Goal: Task Accomplishment & Management: Manage account settings

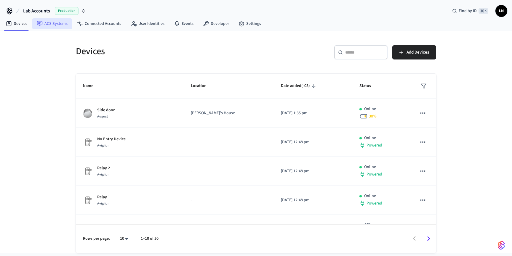
click at [58, 26] on link "ACS Systems" at bounding box center [52, 23] width 40 height 11
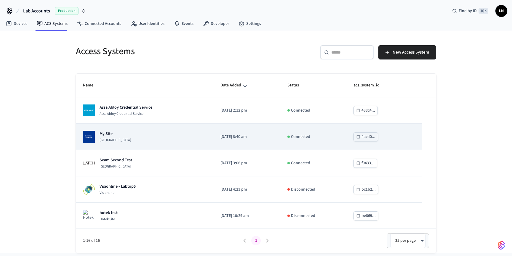
click at [269, 142] on td "[DATE] 8:40 am" at bounding box center [246, 137] width 67 height 26
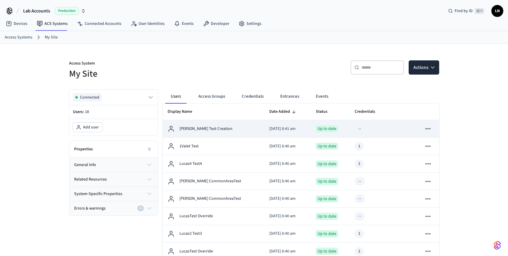
click at [264, 137] on td "[DATE] 8:41 am" at bounding box center [287, 128] width 47 height 17
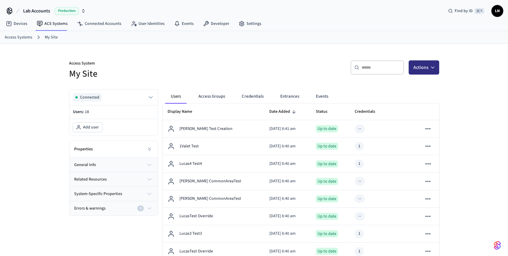
click at [417, 65] on button "Actions" at bounding box center [424, 67] width 31 height 14
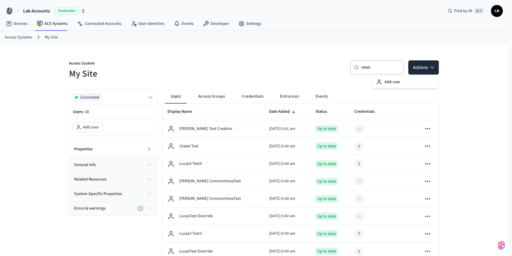
click at [310, 44] on div "Access Systems My Site" at bounding box center [254, 37] width 508 height 13
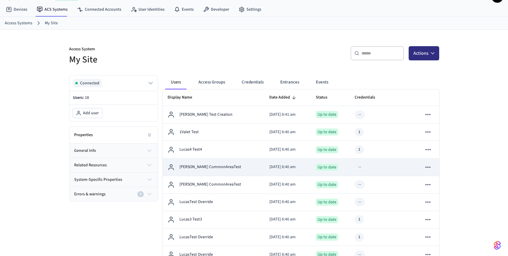
scroll to position [17, 0]
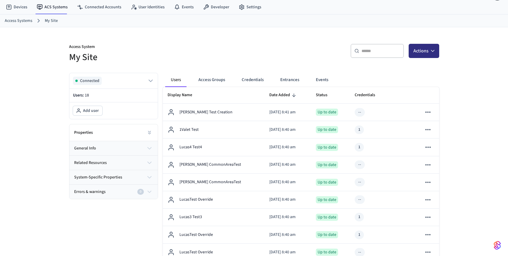
click at [417, 47] on button "Actions" at bounding box center [424, 51] width 31 height 14
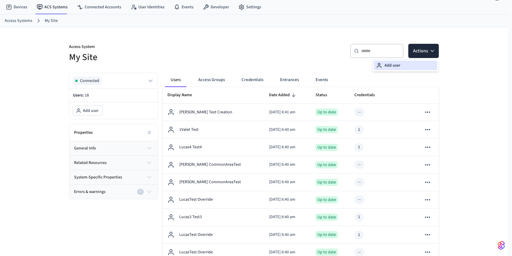
click at [405, 64] on div "Add user" at bounding box center [405, 65] width 63 height 9
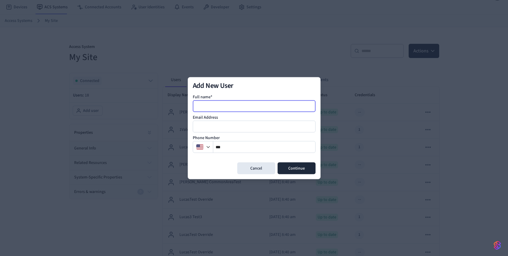
click at [230, 105] on input at bounding box center [254, 106] width 122 height 7
type input "***"
type input "**********"
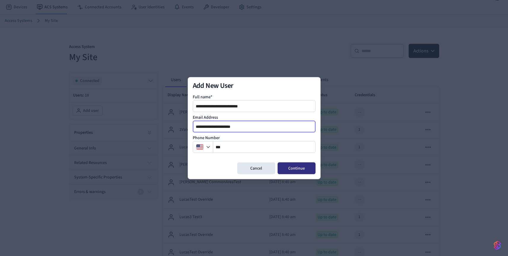
type input "**********"
click at [291, 166] on button "Continue" at bounding box center [296, 168] width 38 height 12
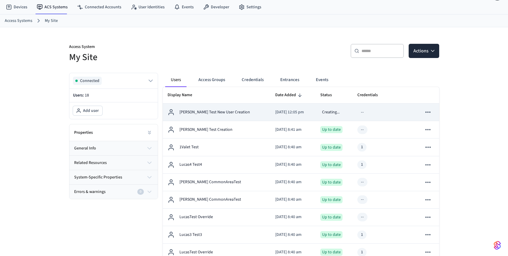
click at [233, 108] on td "[PERSON_NAME] Test New User Creation" at bounding box center [217, 112] width 108 height 17
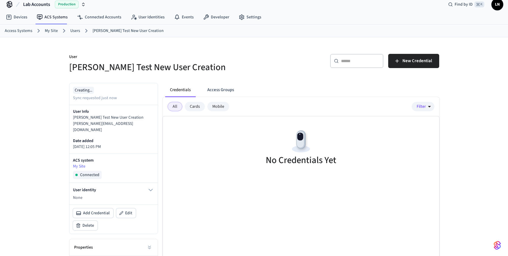
scroll to position [58, 0]
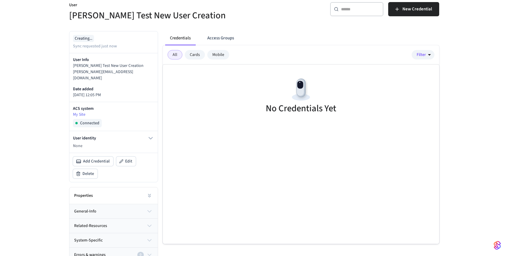
click at [131, 208] on button "general-info" at bounding box center [113, 212] width 88 height 14
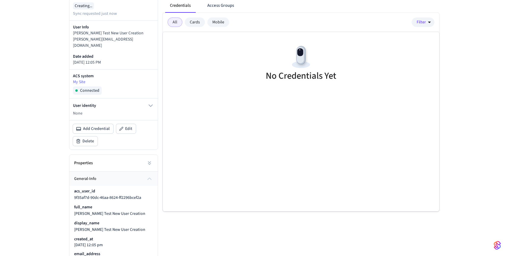
scroll to position [119, 0]
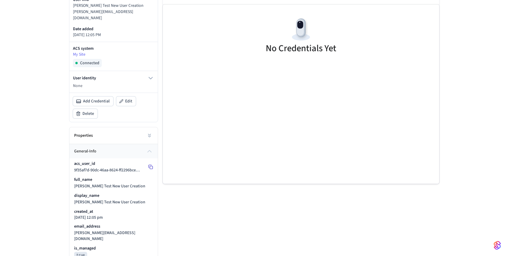
click at [150, 167] on rect at bounding box center [151, 168] width 3 height 3
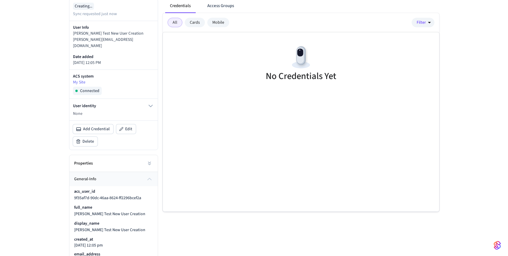
scroll to position [0, 0]
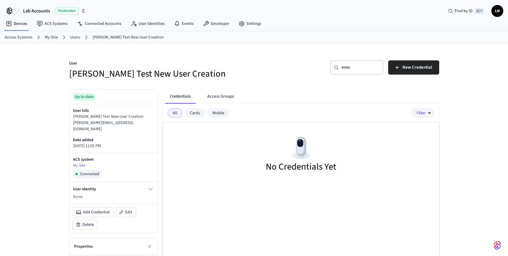
click at [82, 97] on div "Up to date" at bounding box center [84, 96] width 22 height 7
click at [212, 99] on button "Access Groups" at bounding box center [220, 97] width 36 height 14
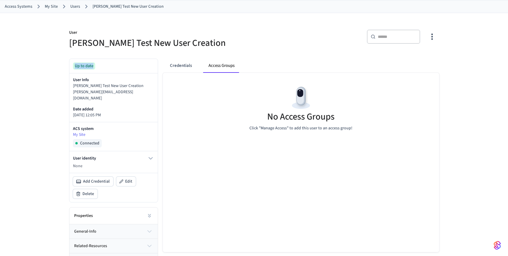
scroll to position [51, 0]
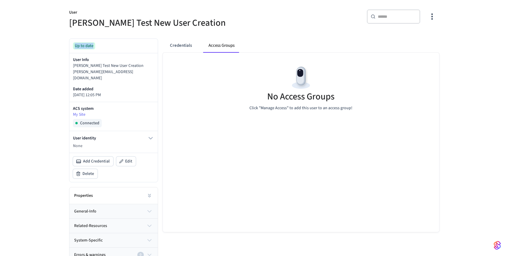
click at [135, 205] on button "general-info" at bounding box center [113, 212] width 88 height 14
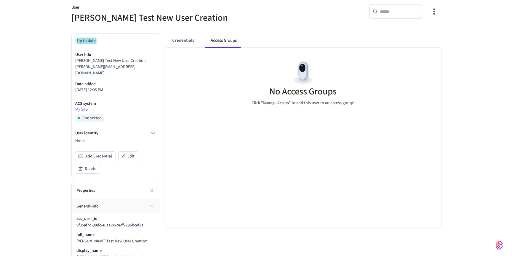
scroll to position [0, 0]
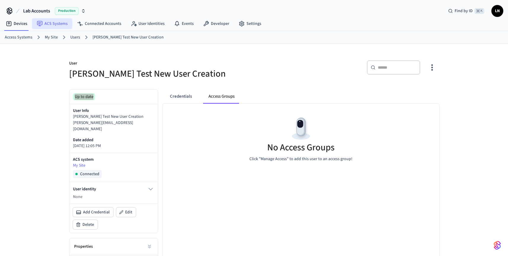
click at [53, 23] on link "ACS Systems" at bounding box center [52, 23] width 40 height 11
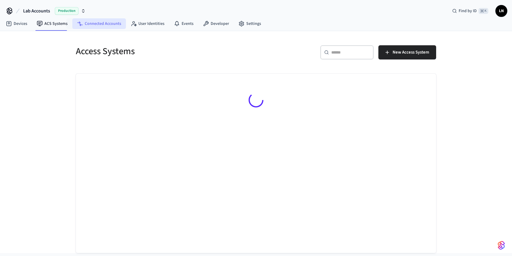
click at [104, 26] on link "Connected Accounts" at bounding box center [99, 23] width 54 height 11
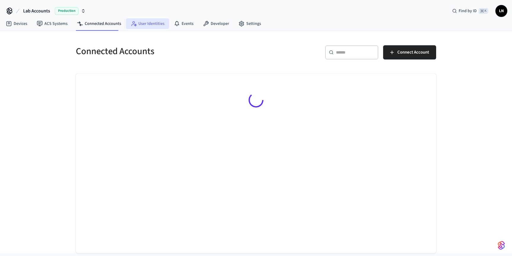
click at [138, 23] on link "User Identities" at bounding box center [147, 23] width 43 height 11
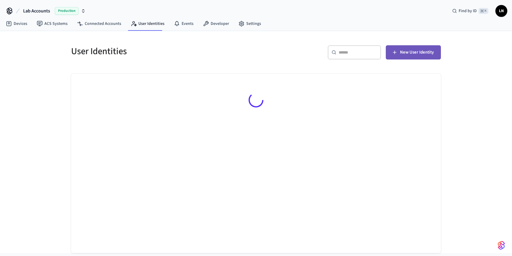
click at [401, 57] on button "New User Identity" at bounding box center [413, 52] width 55 height 14
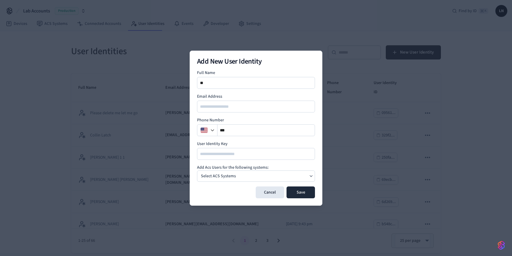
type input "*"
type input "**********"
click at [261, 169] on h4 "Add Acs Users for the following systems:" at bounding box center [256, 168] width 118 height 6
click at [261, 173] on div "Select ACS Systems" at bounding box center [256, 176] width 118 height 11
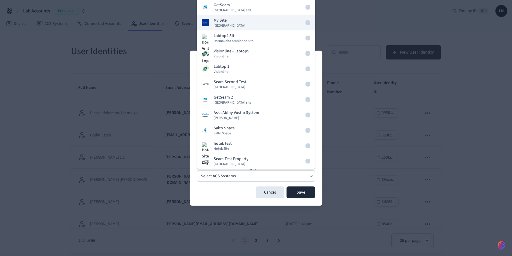
click at [257, 21] on button "My Site [GEOGRAPHIC_DATA]" at bounding box center [256, 22] width 118 height 15
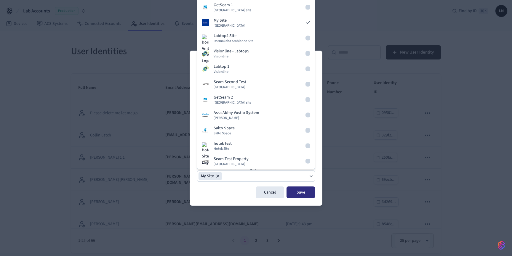
click at [300, 191] on button "Save" at bounding box center [301, 193] width 28 height 12
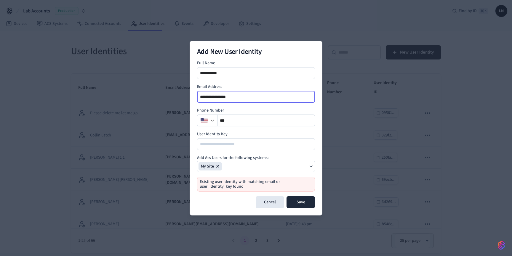
click at [209, 97] on input "**********" at bounding box center [256, 96] width 117 height 7
type input "**********"
click at [303, 203] on button "Save" at bounding box center [301, 203] width 28 height 12
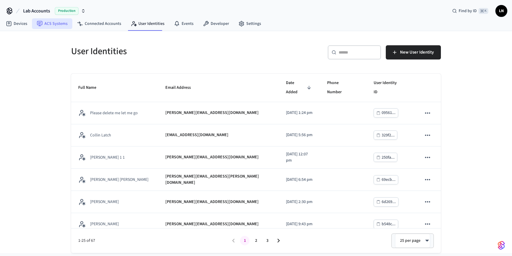
click at [57, 21] on link "ACS Systems" at bounding box center [52, 23] width 40 height 11
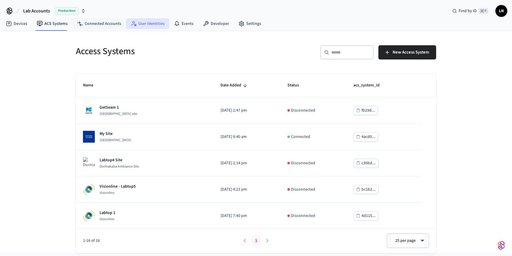
click at [141, 25] on link "User Identities" at bounding box center [147, 23] width 43 height 11
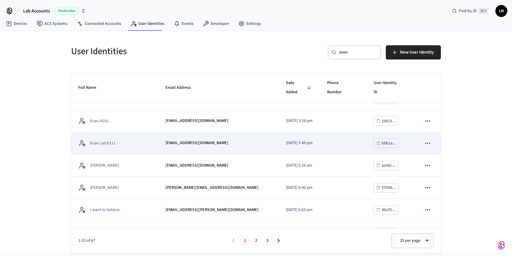
scroll to position [421, 0]
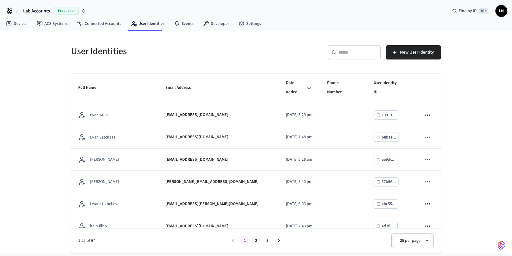
click at [257, 242] on button "2" at bounding box center [255, 240] width 9 height 9
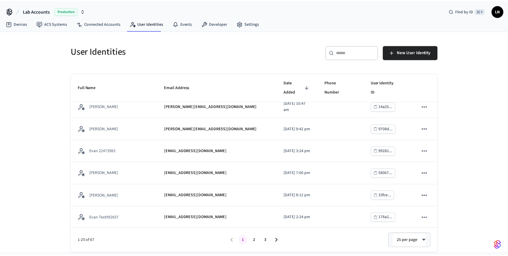
scroll to position [362, 0]
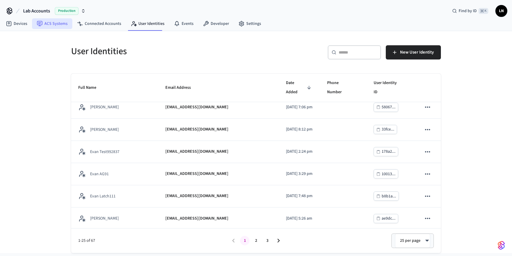
click at [57, 21] on link "ACS Systems" at bounding box center [52, 23] width 40 height 11
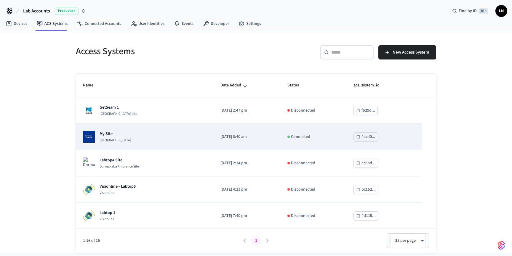
click at [184, 134] on div "My Site [GEOGRAPHIC_DATA]" at bounding box center [144, 137] width 123 height 12
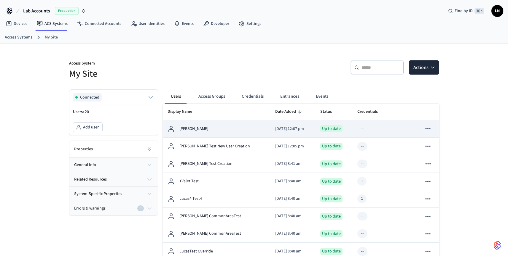
click at [210, 130] on div "[PERSON_NAME]" at bounding box center [217, 128] width 98 height 7
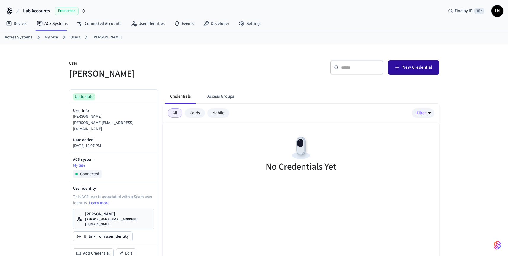
click at [415, 62] on button "New Credential" at bounding box center [413, 67] width 51 height 14
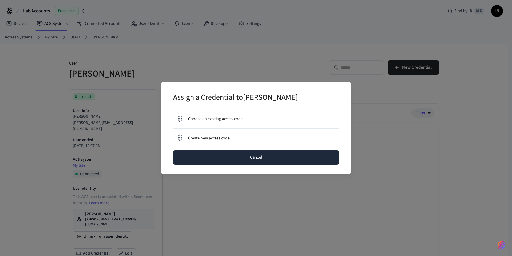
click at [238, 161] on button "Cancel" at bounding box center [256, 158] width 166 height 14
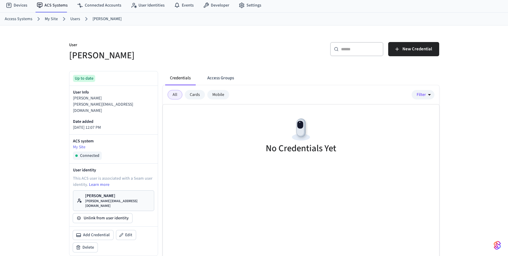
scroll to position [7, 0]
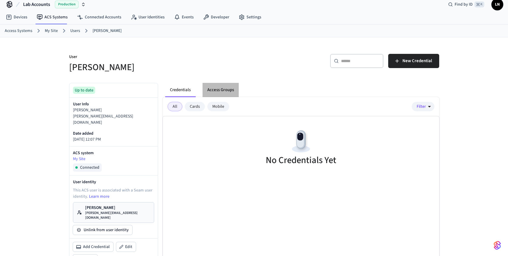
click at [224, 89] on button "Access Groups" at bounding box center [220, 90] width 36 height 14
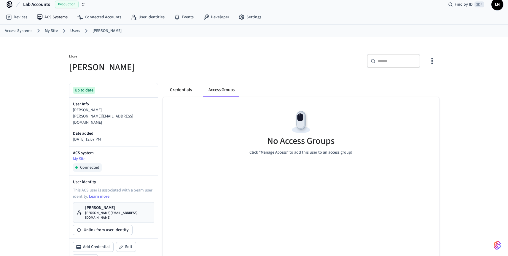
click at [188, 90] on button "Credentials" at bounding box center [180, 90] width 31 height 14
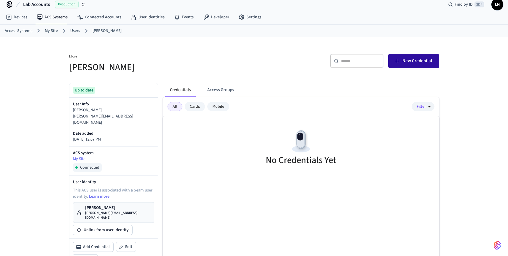
click at [418, 59] on span "New Credential" at bounding box center [417, 61] width 30 height 8
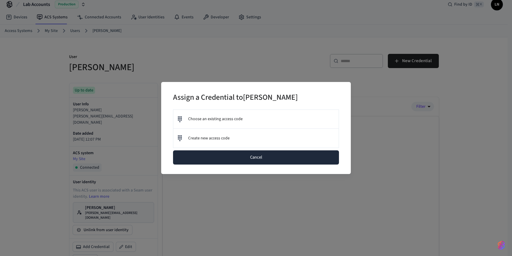
click at [289, 154] on button "Cancel" at bounding box center [256, 158] width 166 height 14
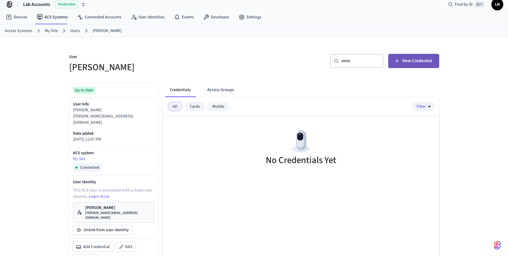
click at [405, 66] on button "New Credential" at bounding box center [413, 61] width 51 height 14
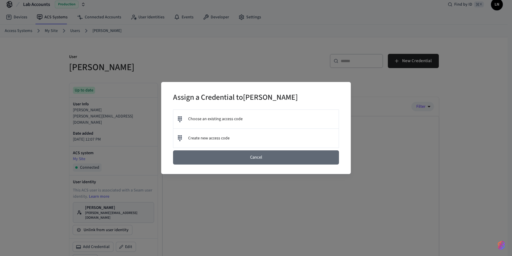
click at [292, 154] on button "Cancel" at bounding box center [256, 158] width 166 height 14
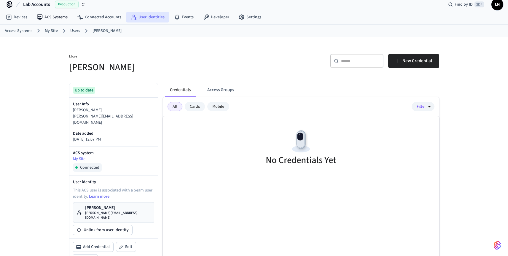
click at [155, 20] on link "User Identities" at bounding box center [147, 17] width 43 height 11
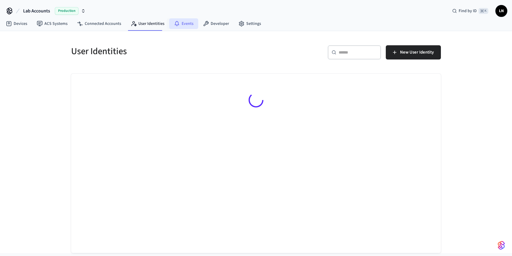
click at [193, 22] on link "Events" at bounding box center [183, 23] width 29 height 11
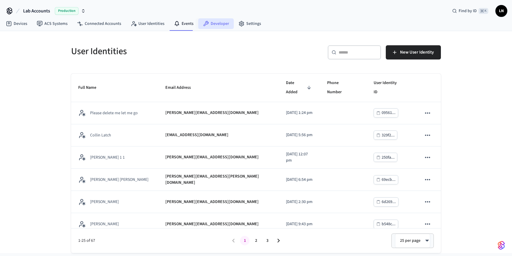
click at [206, 25] on icon at bounding box center [206, 24] width 6 height 6
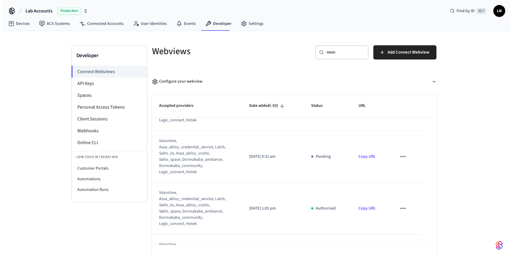
scroll to position [58, 0]
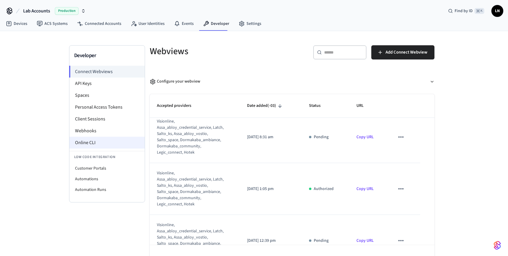
click at [109, 147] on li "Online CLI" at bounding box center [106, 143] width 75 height 12
click at [81, 28] on link "Connected Accounts" at bounding box center [99, 23] width 54 height 11
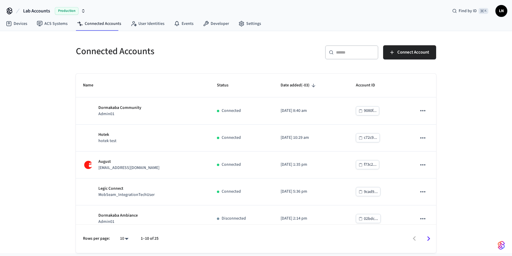
click at [58, 32] on div "Connected Accounts ​ ​ Connect Account Name Status Date added (-03) Account ID …" at bounding box center [256, 142] width 512 height 222
click at [58, 28] on link "ACS Systems" at bounding box center [52, 23] width 40 height 11
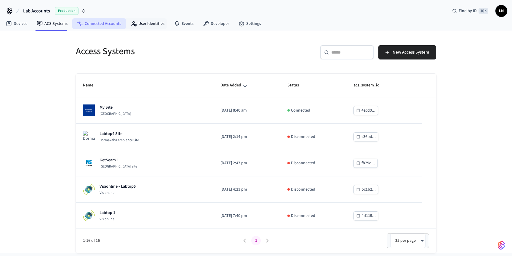
click at [119, 25] on link "Connected Accounts" at bounding box center [99, 23] width 54 height 11
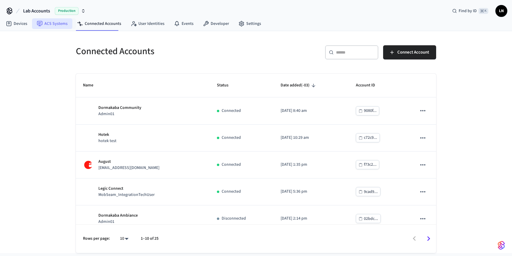
click at [67, 27] on link "ACS Systems" at bounding box center [52, 23] width 40 height 11
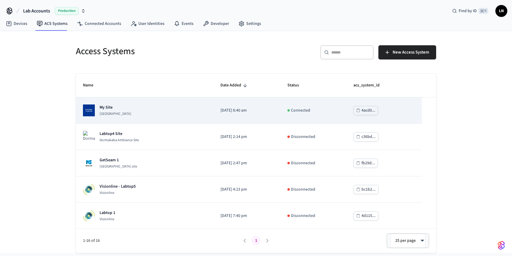
click at [136, 99] on td "My Site [GEOGRAPHIC_DATA]" at bounding box center [145, 111] width 138 height 26
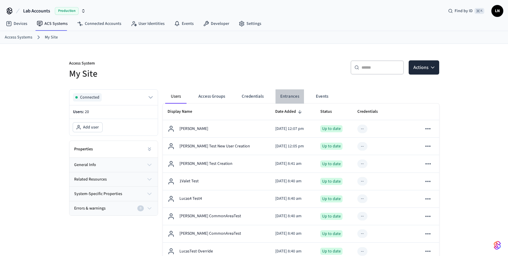
click at [280, 96] on button "Entrances" at bounding box center [289, 97] width 28 height 14
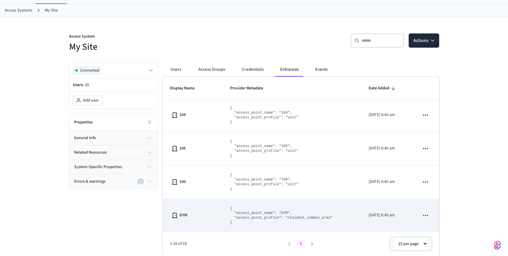
scroll to position [135, 0]
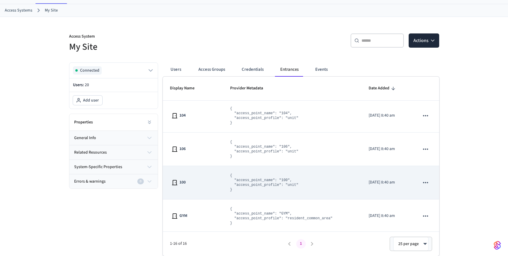
click at [185, 184] on span "100" at bounding box center [182, 183] width 6 height 6
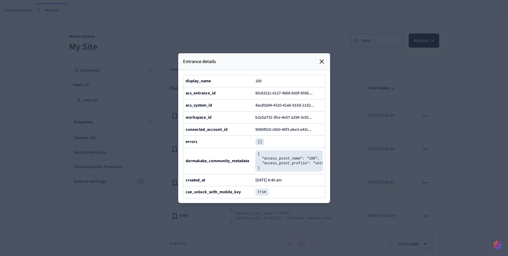
click at [257, 78] on span "100" at bounding box center [258, 81] width 6 height 6
click at [314, 91] on icon at bounding box center [315, 93] width 4 height 4
click at [323, 58] on icon at bounding box center [321, 61] width 7 height 7
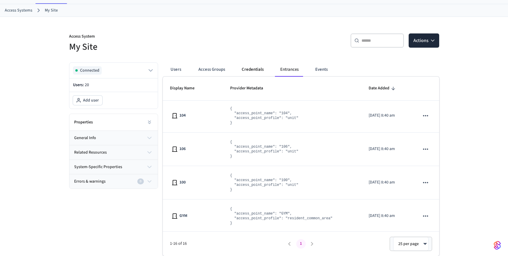
click at [244, 72] on button "Credentials" at bounding box center [252, 70] width 31 height 14
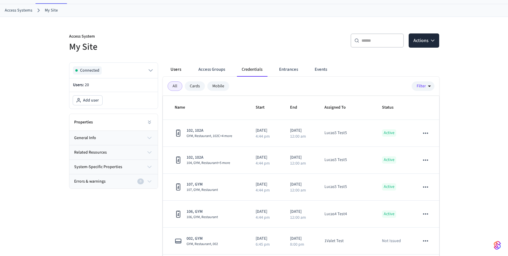
click at [177, 74] on button "Users" at bounding box center [175, 70] width 21 height 14
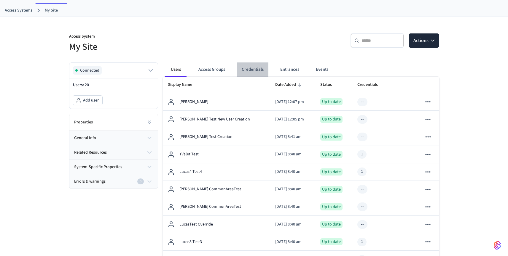
click at [249, 68] on button "Credentials" at bounding box center [252, 70] width 31 height 14
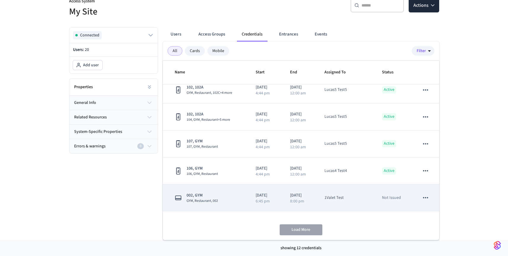
scroll to position [0, 0]
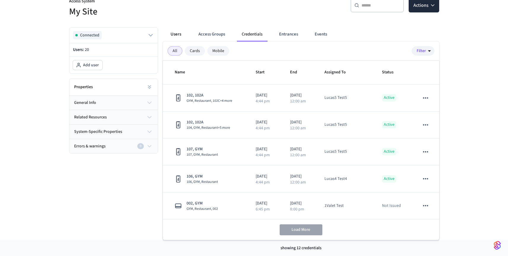
click at [183, 37] on button "Users" at bounding box center [175, 34] width 21 height 14
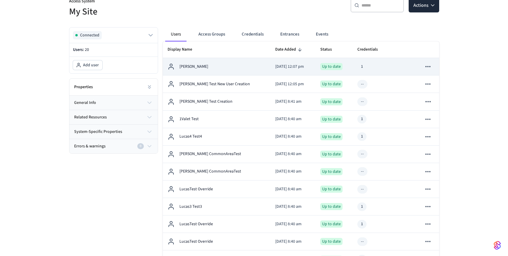
click at [218, 68] on div "[PERSON_NAME]" at bounding box center [217, 66] width 98 height 7
click at [236, 63] on div "[PERSON_NAME]" at bounding box center [217, 66] width 98 height 7
click at [198, 66] on p "[PERSON_NAME]" at bounding box center [193, 67] width 29 height 6
click at [416, 68] on td "sticky table" at bounding box center [407, 66] width 20 height 17
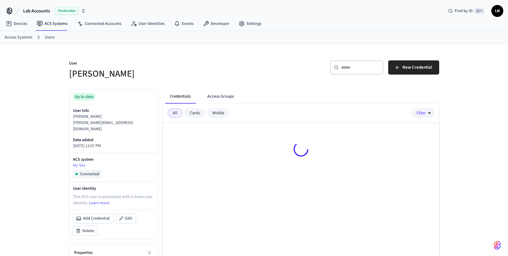
click at [196, 67] on p "User" at bounding box center [159, 63] width 181 height 7
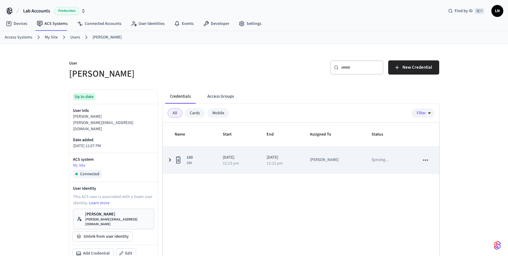
click at [170, 160] on icon "sticky table" at bounding box center [169, 160] width 7 height 7
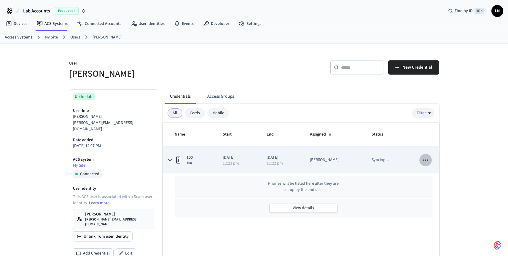
click at [420, 161] on button "sticky table" at bounding box center [425, 160] width 12 height 12
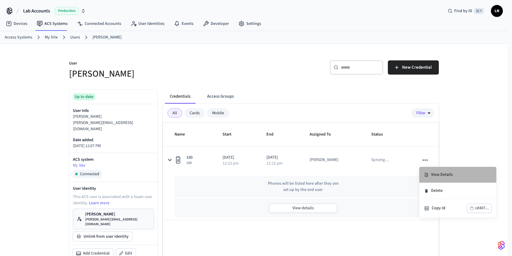
click at [428, 176] on icon at bounding box center [426, 175] width 3 height 4
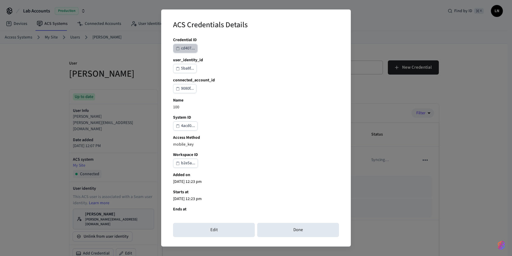
click at [183, 48] on div "cd407..." at bounding box center [188, 48] width 14 height 7
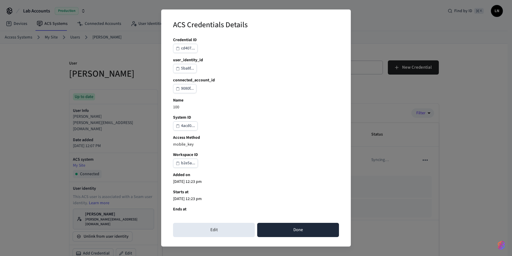
click at [287, 229] on button "Done" at bounding box center [298, 230] width 82 height 14
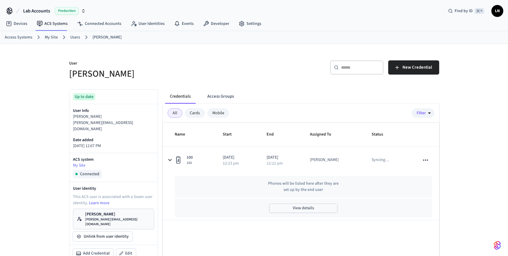
click at [321, 208] on button "View details" at bounding box center [303, 208] width 68 height 9
